Goal: Transaction & Acquisition: Book appointment/travel/reservation

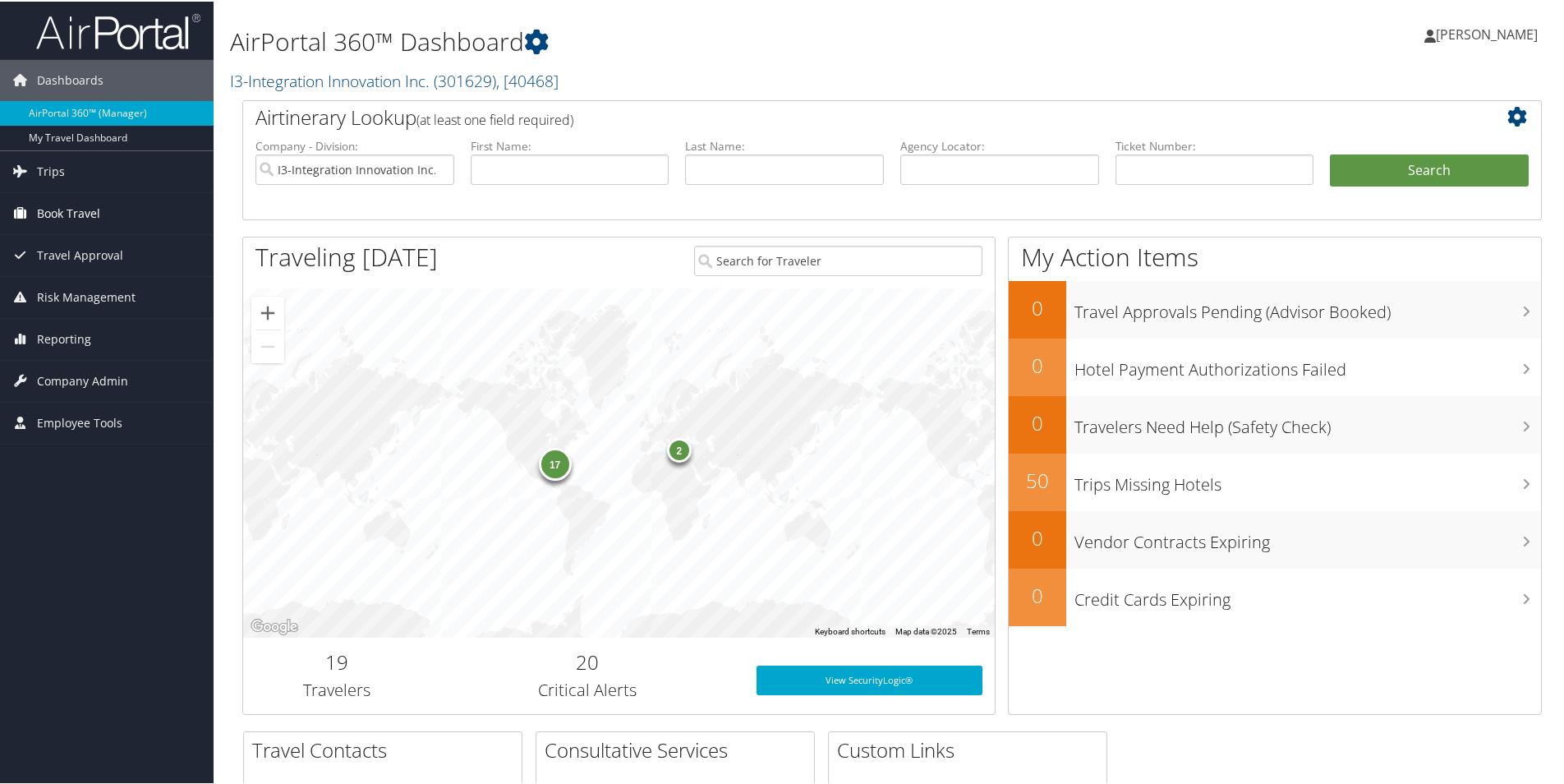
click at [84, 206] on span "Book Travel" at bounding box center [68, 212] width 63 height 41
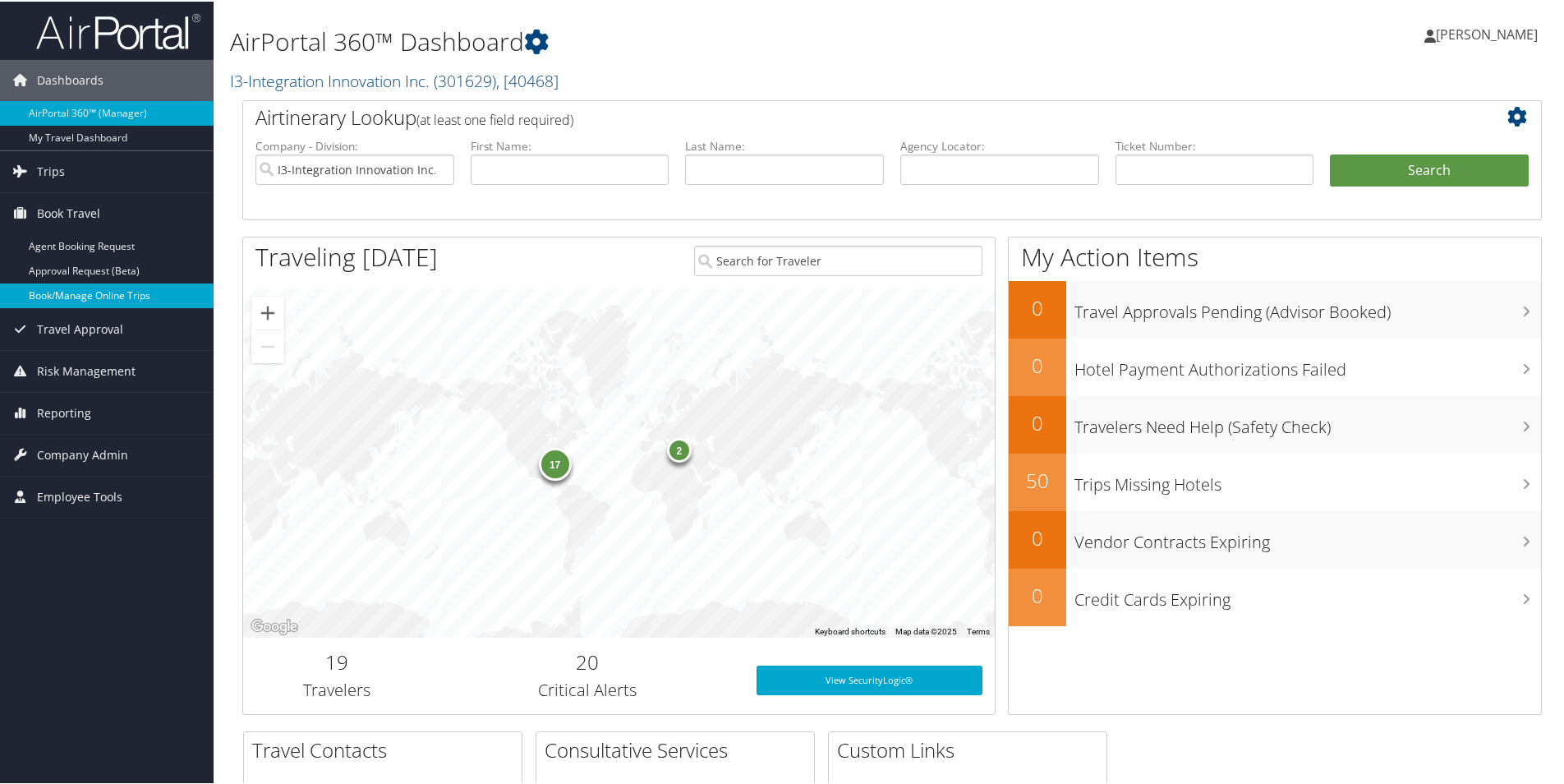
click at [101, 299] on link "Book/Manage Online Trips" at bounding box center [106, 293] width 213 height 25
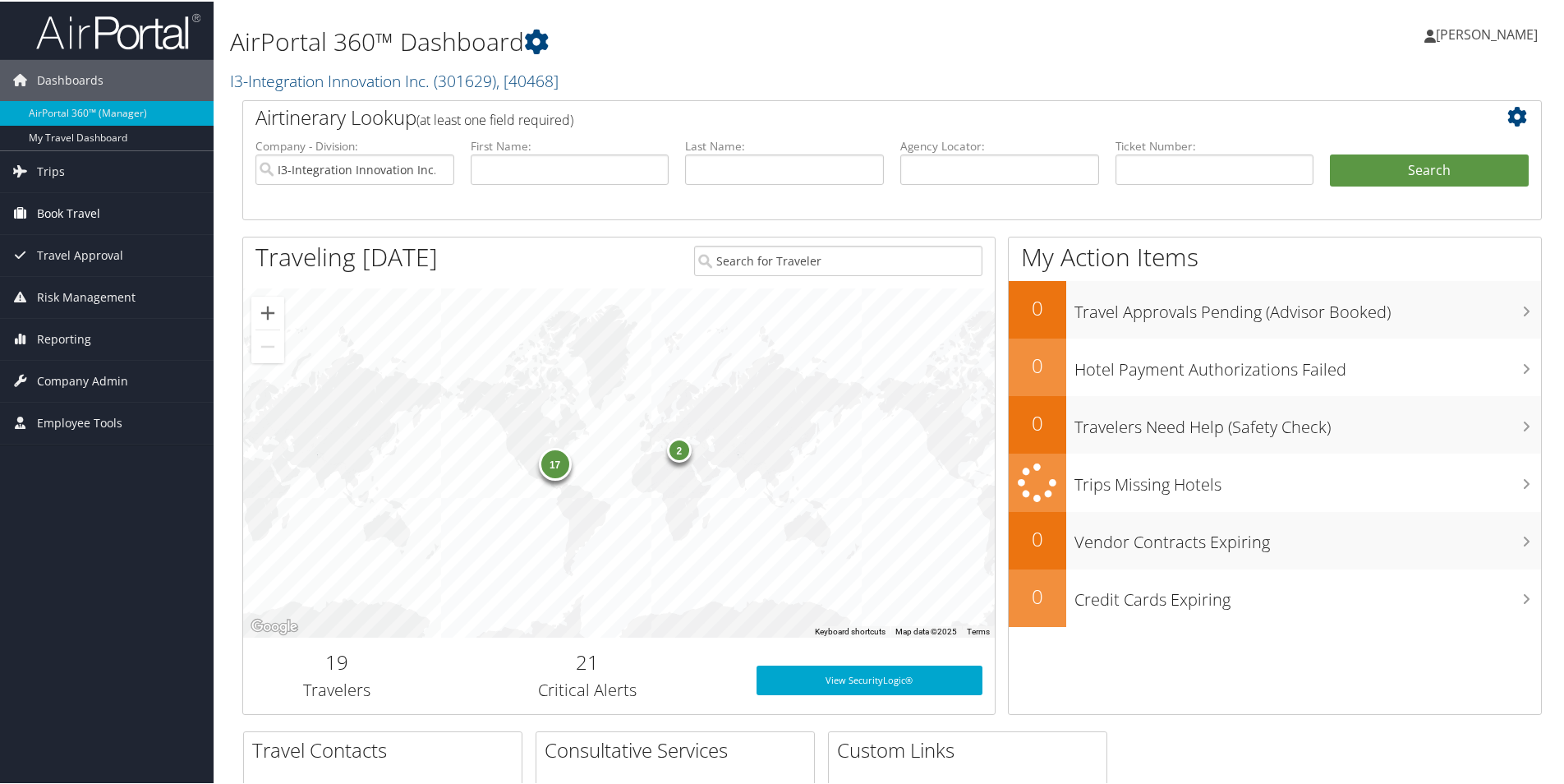
click at [92, 202] on span "Book Travel" at bounding box center [68, 212] width 63 height 41
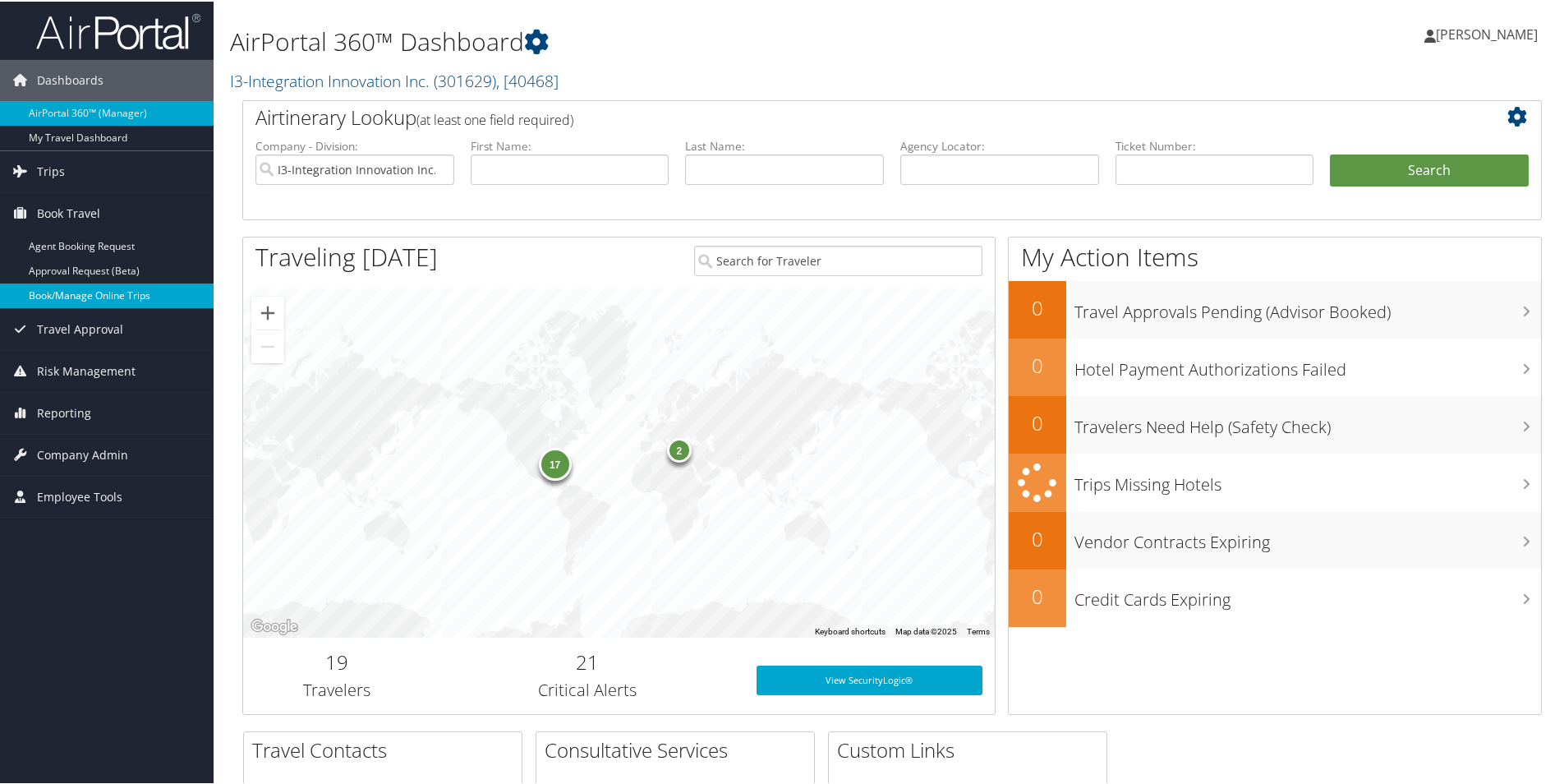
click at [117, 297] on link "Book/Manage Online Trips" at bounding box center [106, 293] width 213 height 25
